Goal: Book appointment/travel/reservation

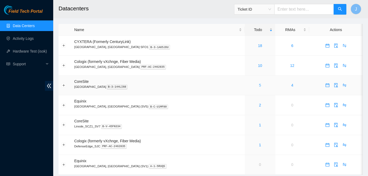
click at [259, 86] on link "5" at bounding box center [260, 85] width 2 height 4
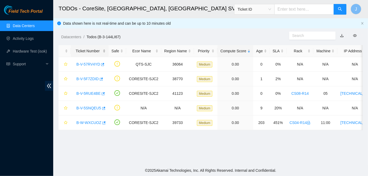
click at [94, 48] on div "Ticket Number" at bounding box center [90, 51] width 32 height 6
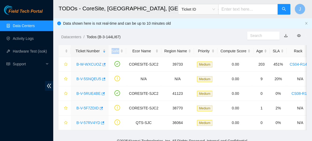
click at [21, 27] on link "Data Centers" at bounding box center [24, 26] width 22 height 4
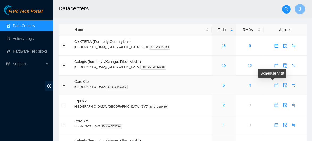
click at [274, 85] on icon "calendar" at bounding box center [276, 85] width 4 height 4
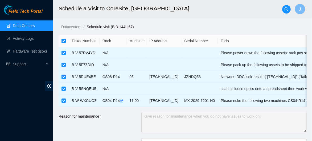
click at [63, 42] on input "checkbox" at bounding box center [63, 41] width 4 height 4
checkbox input "false"
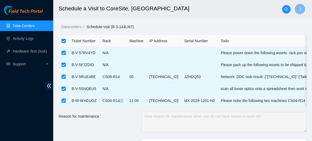
checkbox input "false"
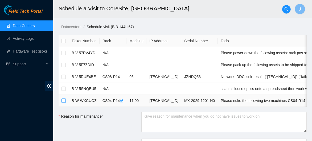
click at [63, 102] on input "checkbox" at bounding box center [63, 101] width 4 height 4
checkbox input "true"
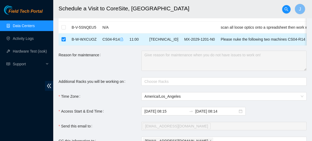
scroll to position [71, 0]
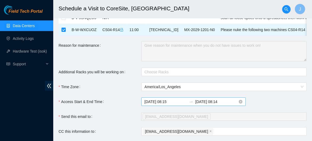
click at [174, 101] on input "[DATE] 08:15" at bounding box center [166, 102] width 42 height 6
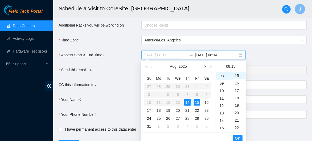
scroll to position [121, 0]
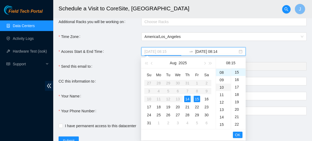
type input "[DATE] 08:15"
click at [236, 133] on span "OK" at bounding box center [237, 135] width 5 height 6
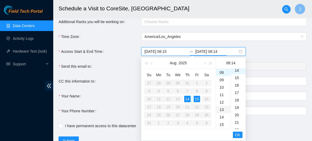
scroll to position [104, 0]
click at [207, 52] on input "[DATE] 08:14" at bounding box center [216, 52] width 42 height 6
click at [187, 98] on div "14" at bounding box center [187, 99] width 6 height 6
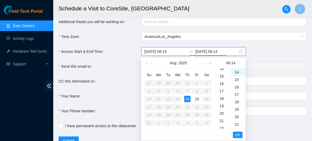
scroll to position [107, 0]
click at [224, 96] on div "18" at bounding box center [223, 99] width 15 height 7
click at [239, 73] on div "00" at bounding box center [238, 72] width 15 height 7
type input "[DATE] 18:00"
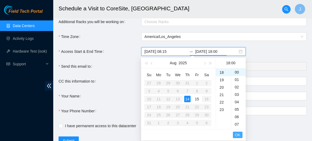
click at [236, 136] on span "OK" at bounding box center [237, 135] width 5 height 6
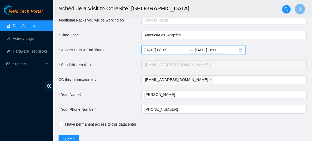
scroll to position [119, 0]
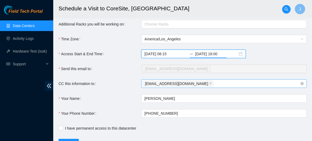
click at [197, 85] on div "[EMAIL_ADDRESS][DOMAIN_NAME]" at bounding box center [221, 83] width 157 height 7
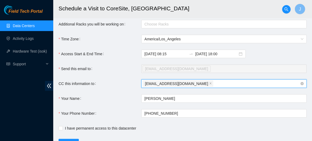
paste input "[EMAIL_ADDRESS][DOMAIN_NAME]"
type input "[EMAIL_ADDRESS][DOMAIN_NAME]"
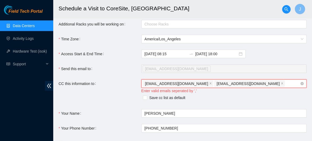
click at [267, 82] on div "[EMAIL_ADDRESS][DOMAIN_NAME] [EMAIL_ADDRESS][DOMAIN_NAME]" at bounding box center [221, 83] width 157 height 7
click at [281, 82] on icon "close" at bounding box center [282, 83] width 3 height 3
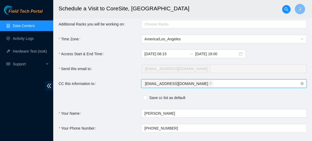
click at [217, 81] on div "[EMAIL_ADDRESS][DOMAIN_NAME]" at bounding box center [221, 83] width 157 height 7
paste input "[EMAIL_ADDRESS][DOMAIN_NAME]"
click at [214, 83] on input "[EMAIL_ADDRESS][DOMAIN_NAME]" at bounding box center [238, 84] width 48 height 6
type input "[EMAIL_ADDRESS][DOMAIN_NAME]"
click at [242, 80] on div "[EMAIL_ADDRESS][DOMAIN_NAME] [EMAIL_ADDRESS][DOMAIN_NAME]" at bounding box center [221, 83] width 157 height 7
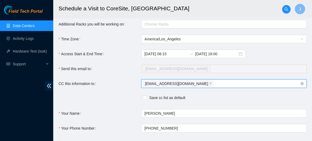
click at [240, 82] on div "[EMAIL_ADDRESS][DOMAIN_NAME]" at bounding box center [221, 83] width 157 height 7
paste input "[EMAIL_ADDRESS][DOMAIN_NAME]"
click at [214, 81] on input "[EMAIL_ADDRESS][DOMAIN_NAME]" at bounding box center [238, 84] width 48 height 6
type input "[EMAIL_ADDRESS][DOMAIN_NAME]"
paste input "[EMAIL_ADDRESS][DOMAIN_NAME]"
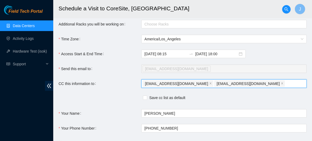
type input "[EMAIL_ADDRESS][DOMAIN_NAME]"
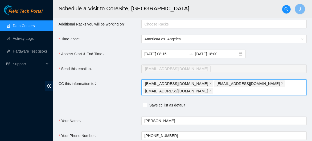
paste input "[EMAIL_ADDRESS][DOMAIN_NAME]"
type input "[EMAIL_ADDRESS][DOMAIN_NAME]"
paste input "[EMAIL_ADDRESS][DOMAIN_NAME]"
type input "[EMAIL_ADDRESS][DOMAIN_NAME]"
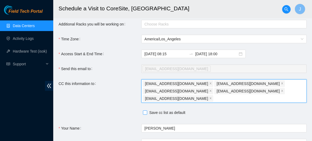
click at [153, 110] on span "Save cc list as default" at bounding box center [167, 113] width 40 height 6
click at [147, 111] on input "Save cc list as default" at bounding box center [145, 113] width 4 height 4
checkbox input "true"
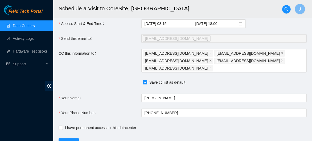
scroll to position [164, 0]
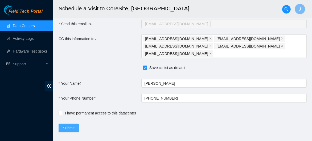
click at [62, 124] on button "Submit" at bounding box center [69, 128] width 20 height 9
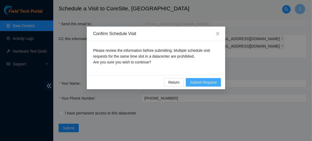
click at [195, 83] on span "Submit Request" at bounding box center [203, 83] width 27 height 6
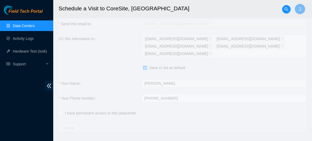
type input "[DATE] 08:17"
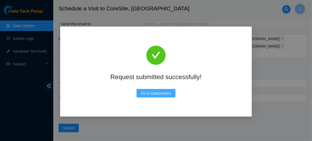
click at [160, 94] on span "Go to Datacenters" at bounding box center [156, 93] width 30 height 6
